Goal: Download file/media

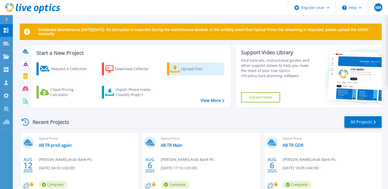
click at [184, 64] on div "Upload Files" at bounding box center [201, 69] width 41 height 10
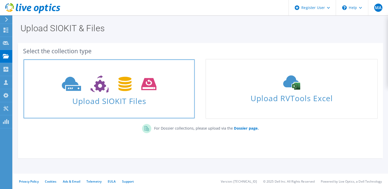
click at [138, 75] on icon at bounding box center [109, 84] width 95 height 18
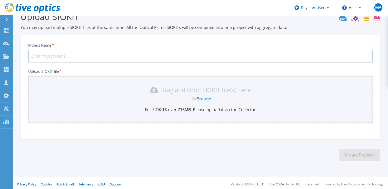
scroll to position [14, 0]
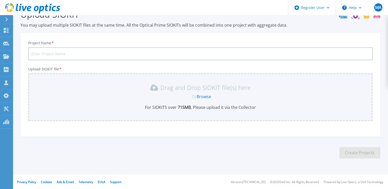
click at [205, 95] on link "Browse" at bounding box center [204, 97] width 14 height 6
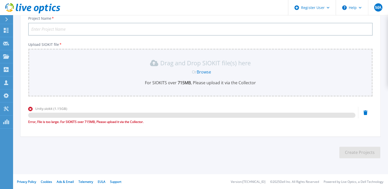
scroll to position [0, 0]
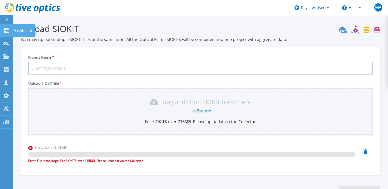
click at [14, 30] on p "Dashboard" at bounding box center [22, 30] width 19 height 13
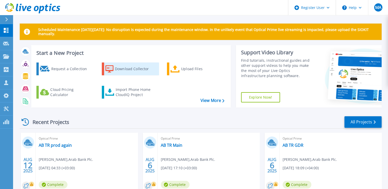
click at [136, 73] on div "Download Collector" at bounding box center [135, 69] width 41 height 10
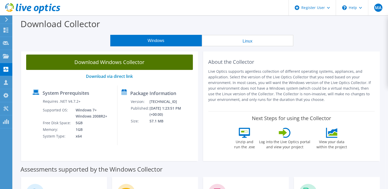
click at [117, 66] on link "Download Windows Collector" at bounding box center [109, 62] width 167 height 15
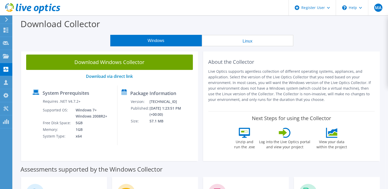
click at [324, 160] on div "About the Collector Live Optics supports agentless collection of different oper…" at bounding box center [291, 105] width 177 height 112
